Goal: Transaction & Acquisition: Purchase product/service

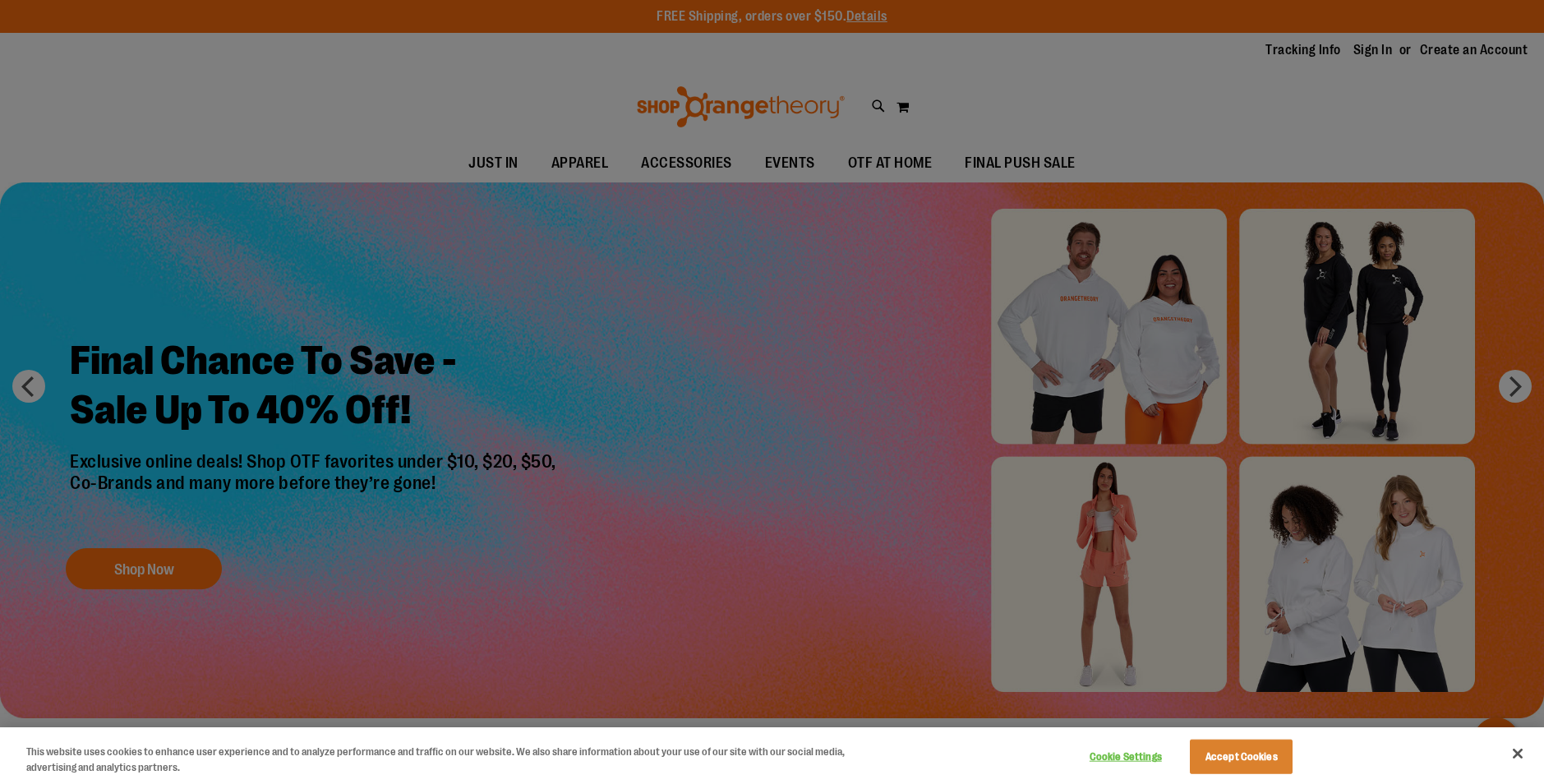
click at [1523, 763] on button "Close" at bounding box center [1517, 753] width 36 height 36
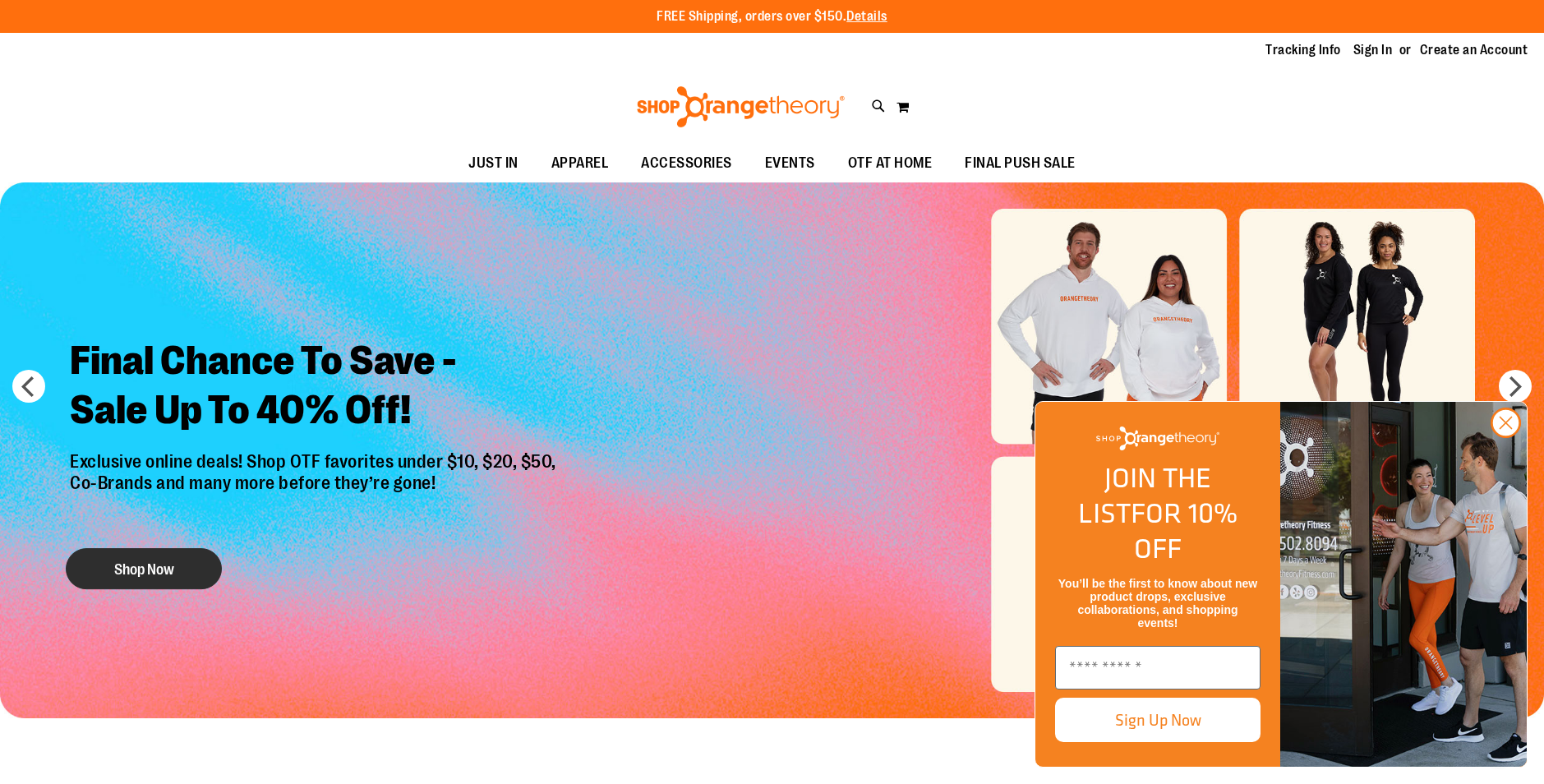
click at [191, 567] on button "Shop Now" at bounding box center [143, 568] width 156 height 41
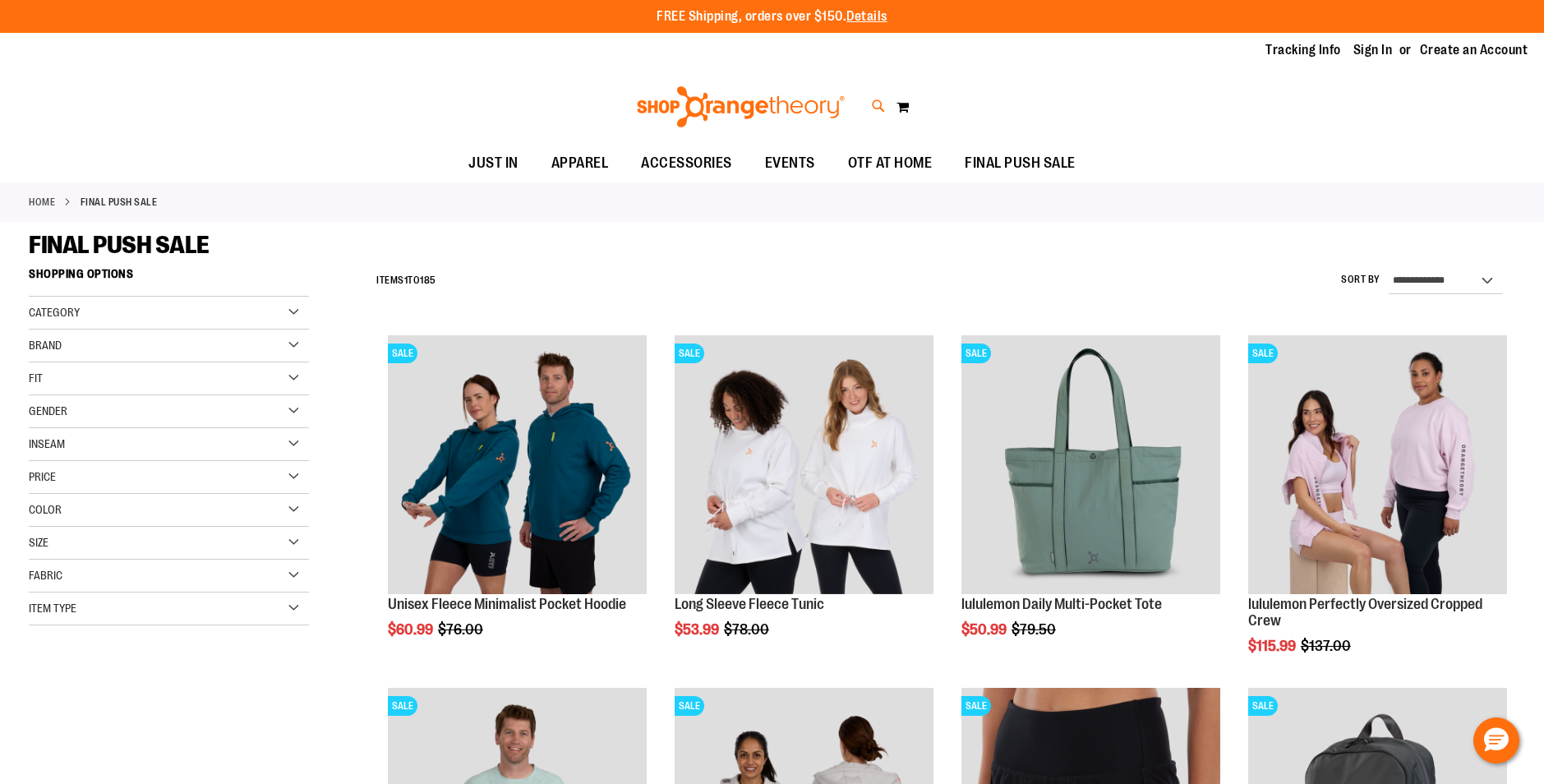
click at [879, 106] on icon at bounding box center [878, 106] width 14 height 19
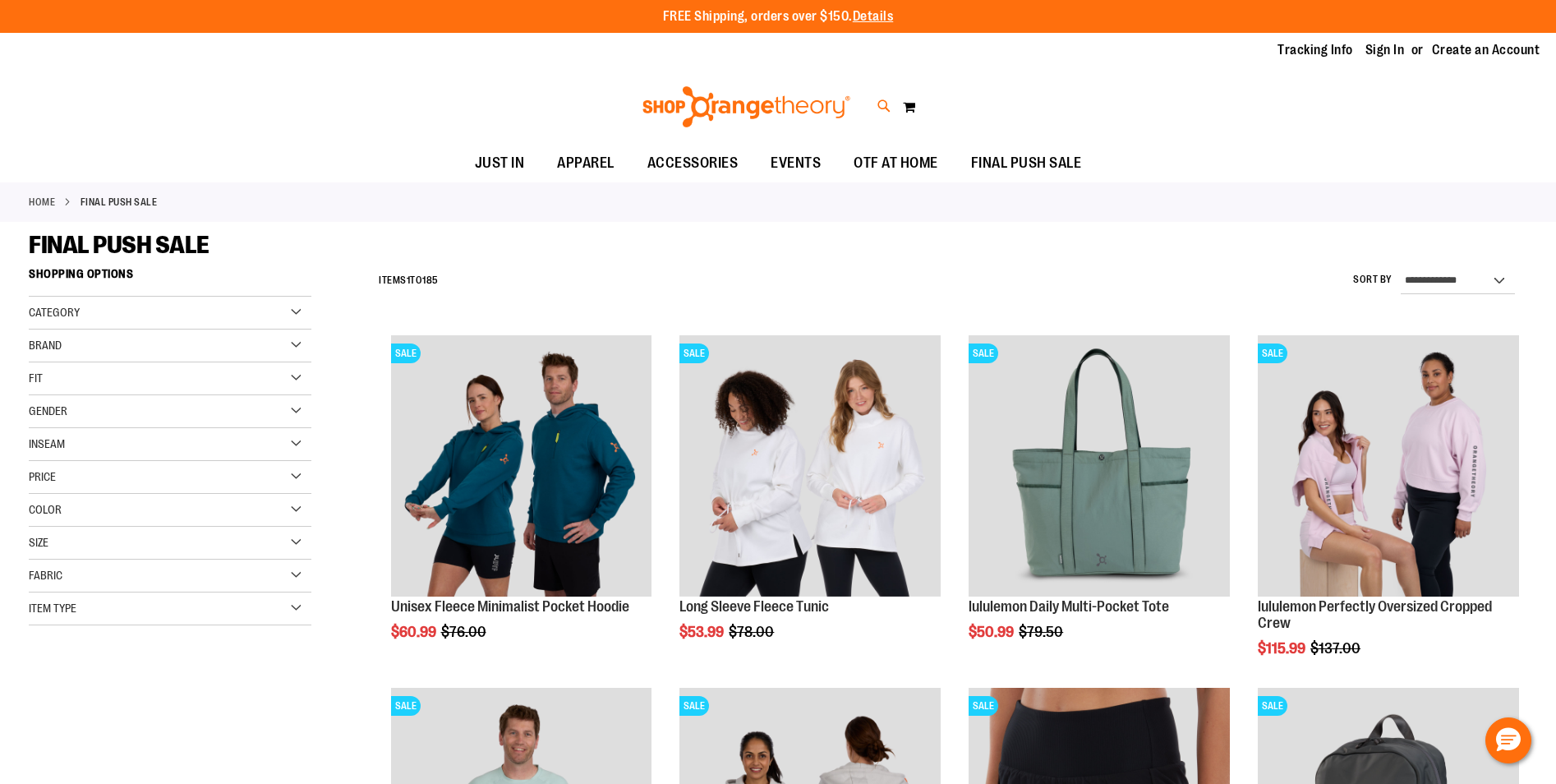
type input "**********"
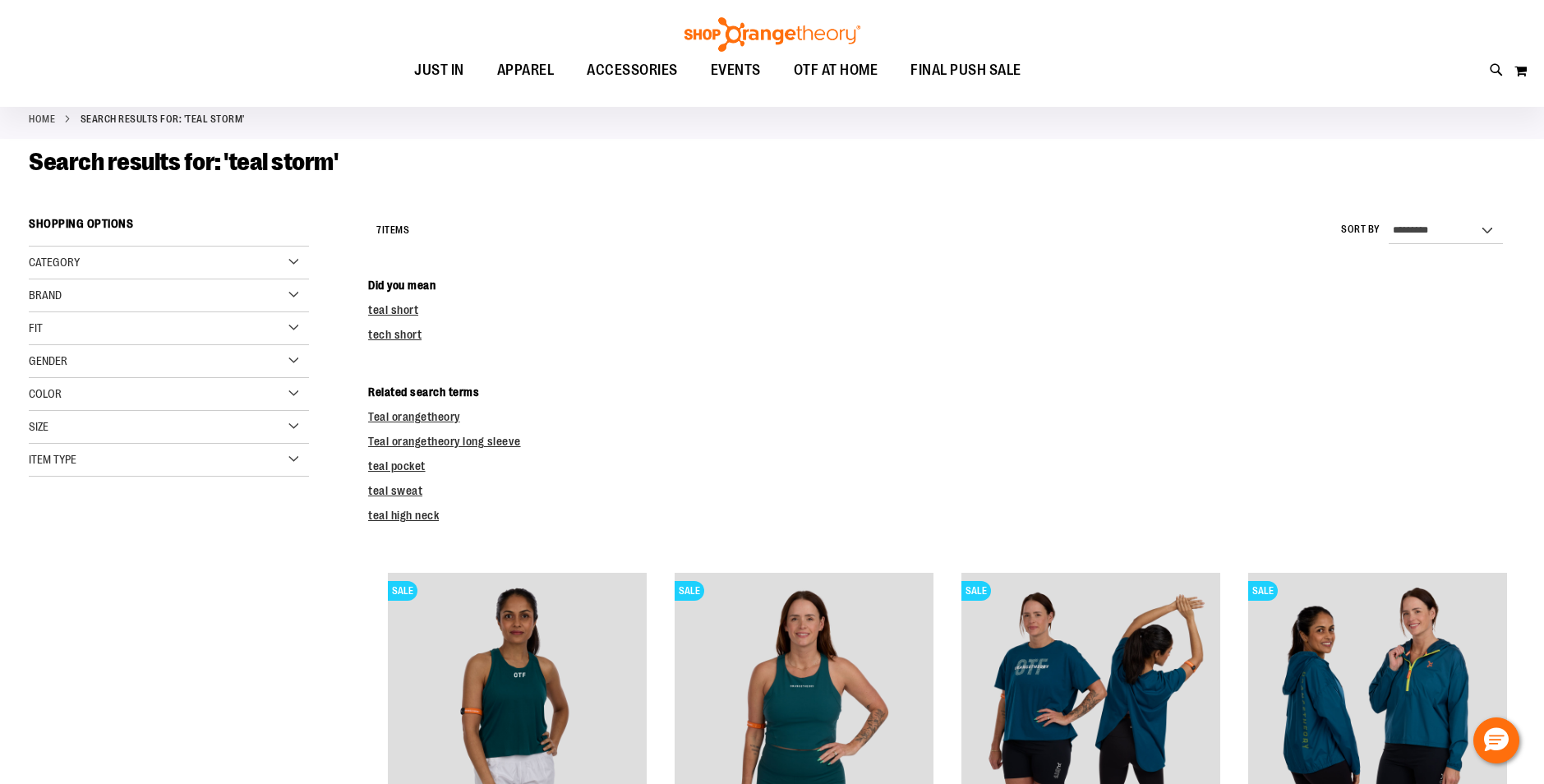
scroll to position [81, 0]
click at [82, 297] on div "Brand" at bounding box center [169, 296] width 280 height 33
click at [75, 335] on link "lululemon" at bounding box center [159, 329] width 269 height 17
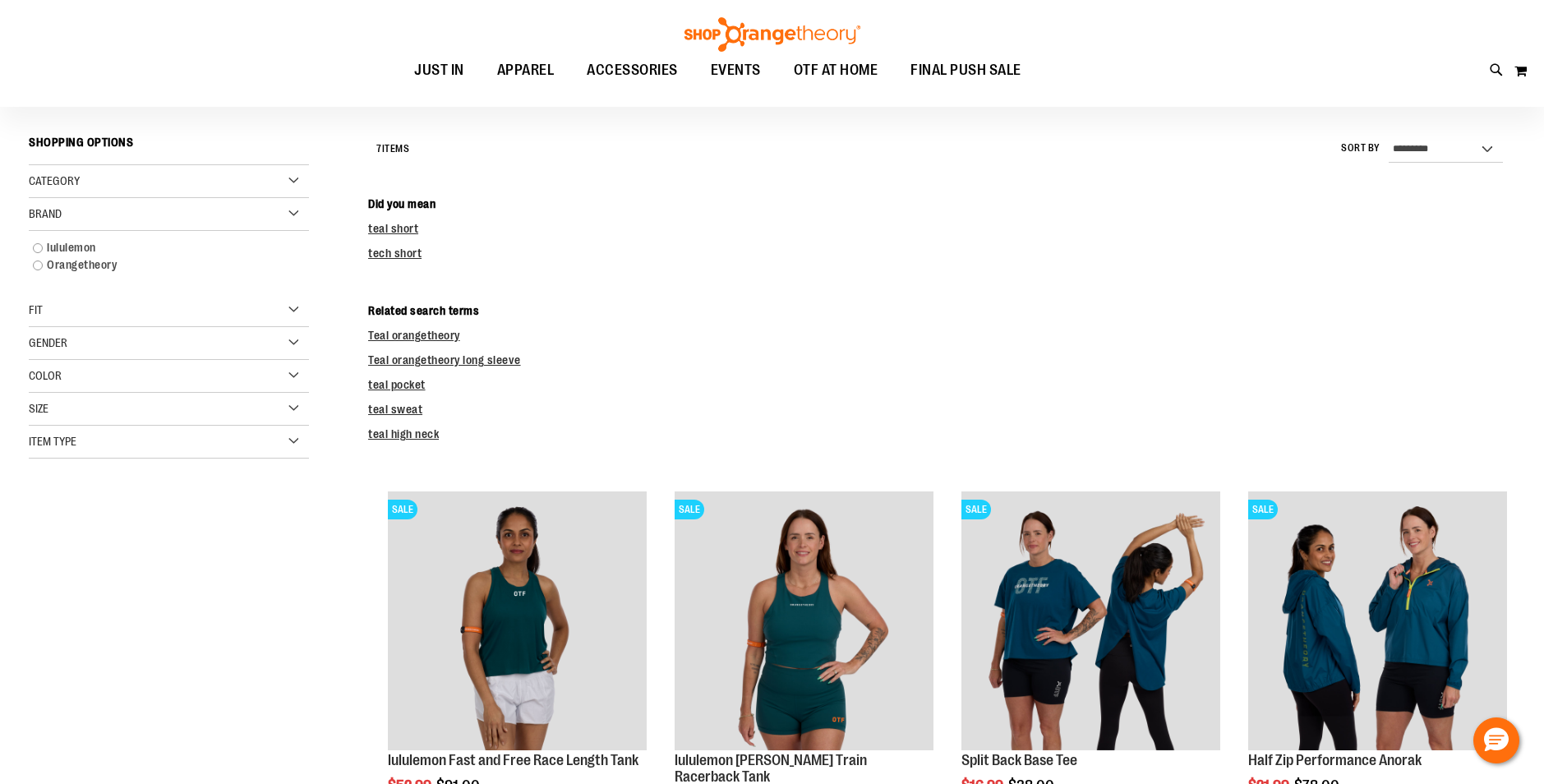
scroll to position [186, 0]
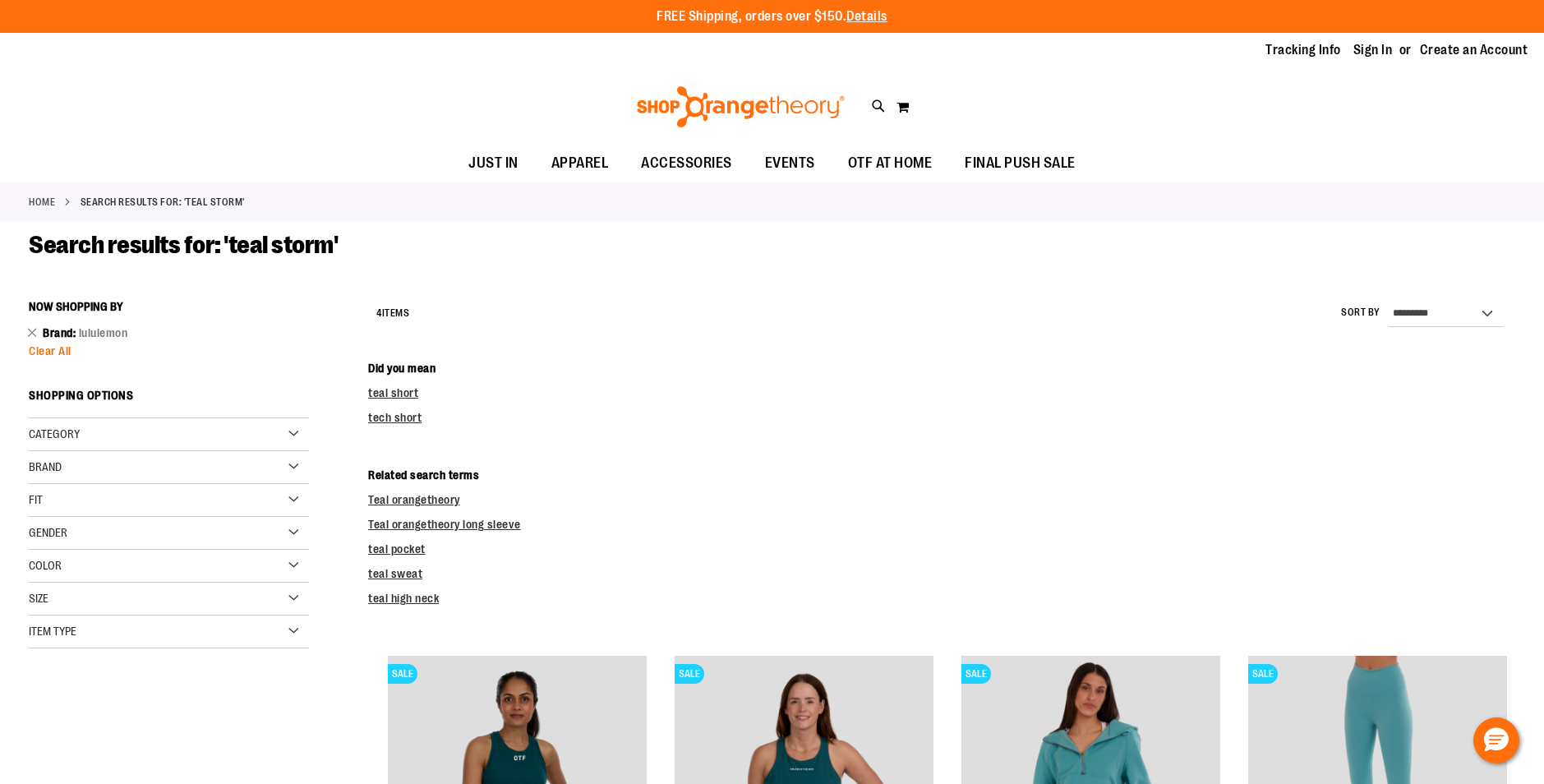
click at [61, 354] on span "Clear All" at bounding box center [50, 351] width 43 height 13
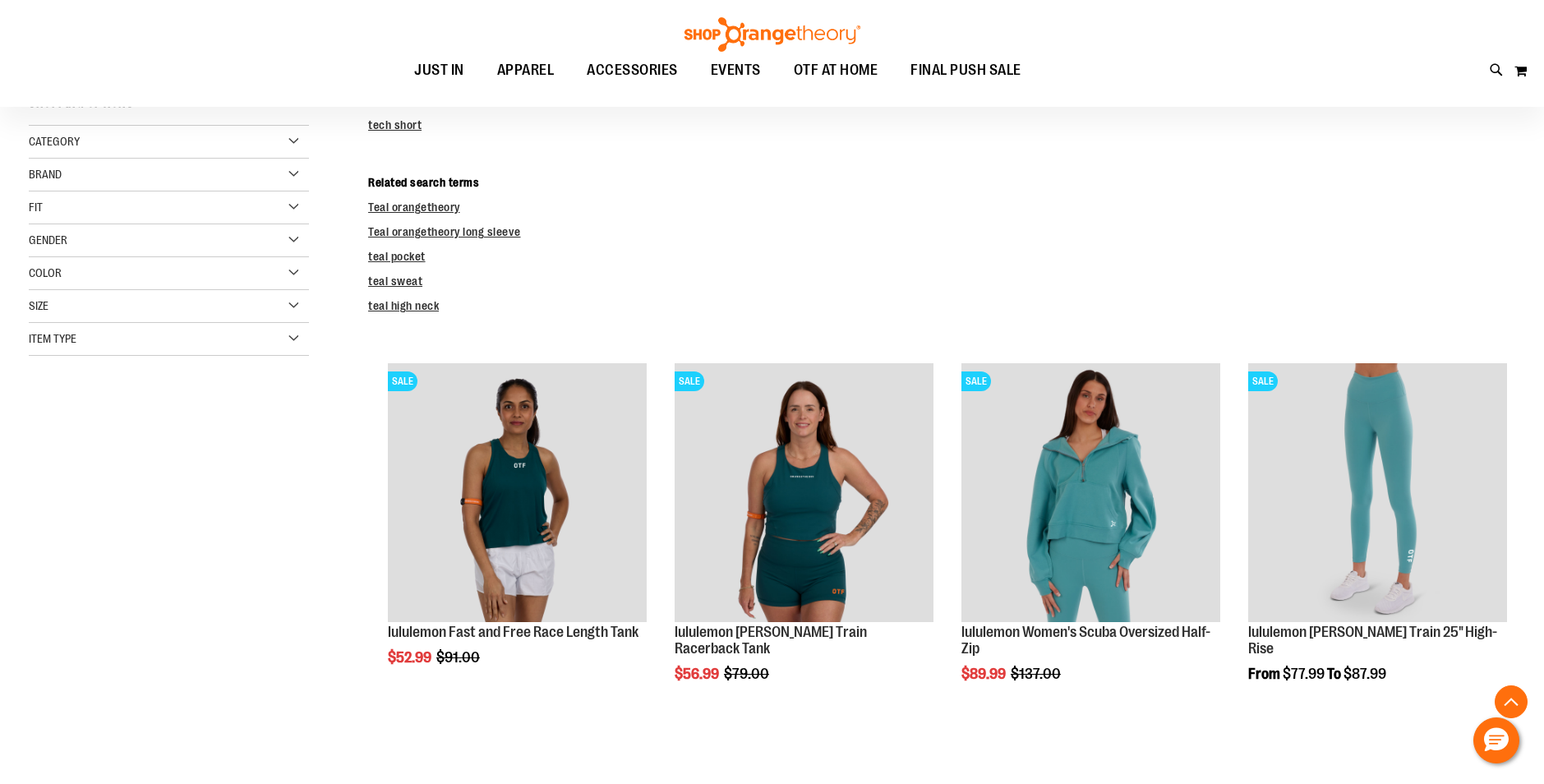
scroll to position [292, 0]
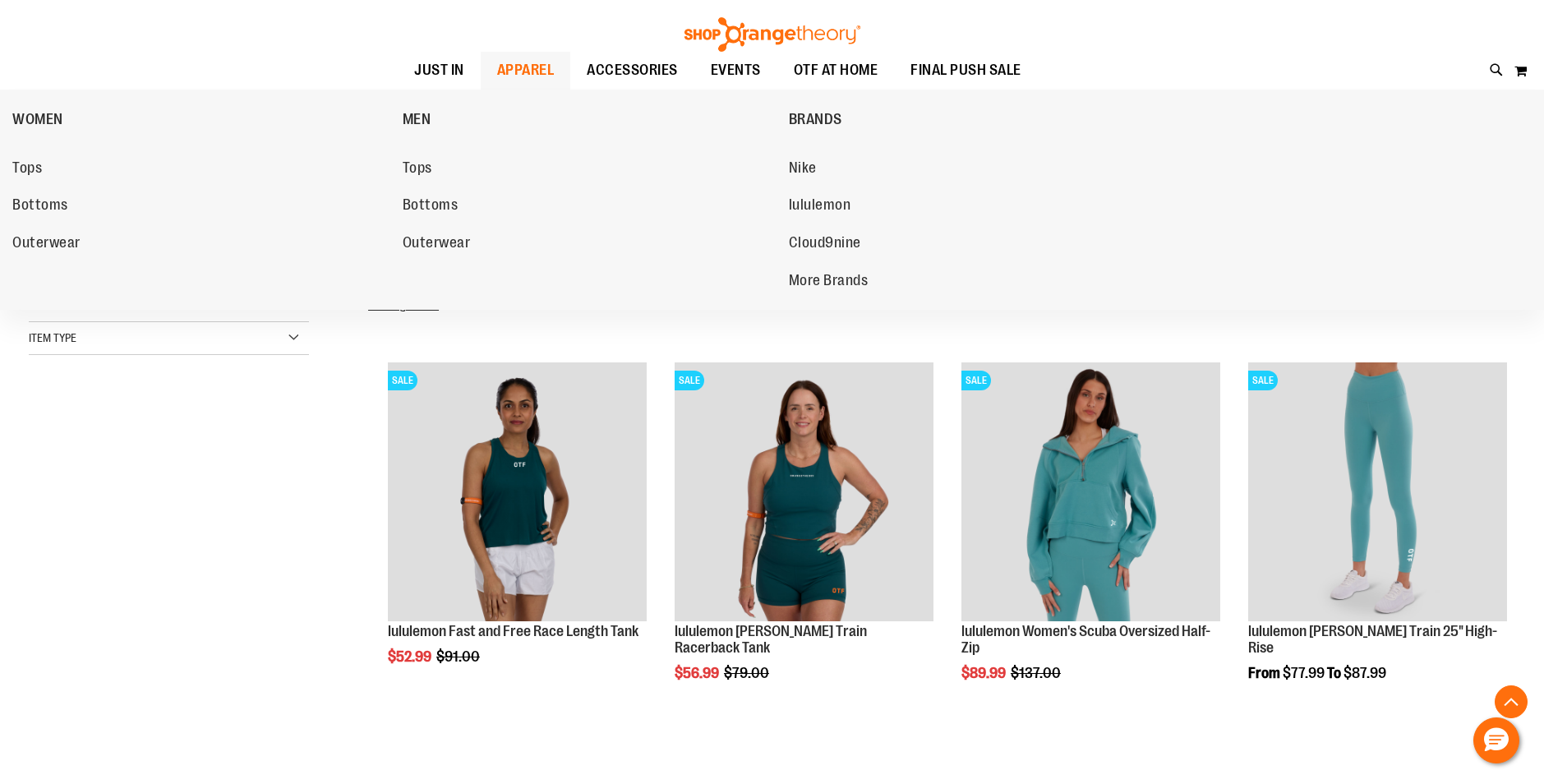
click at [537, 76] on span "APPAREL" at bounding box center [526, 70] width 58 height 37
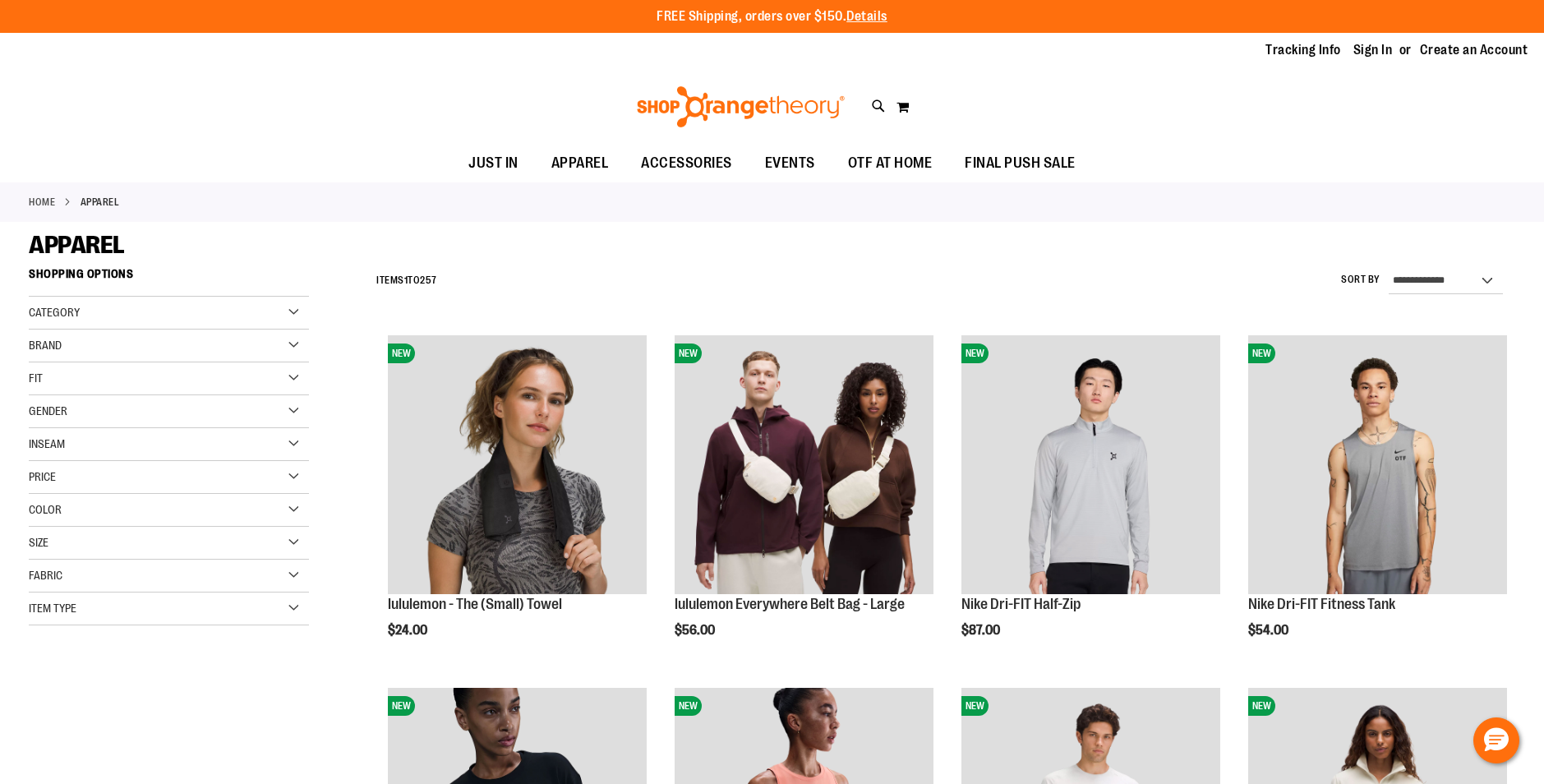
click at [115, 343] on div "Brand" at bounding box center [169, 345] width 280 height 33
click at [36, 414] on link "lululemon" at bounding box center [159, 413] width 269 height 17
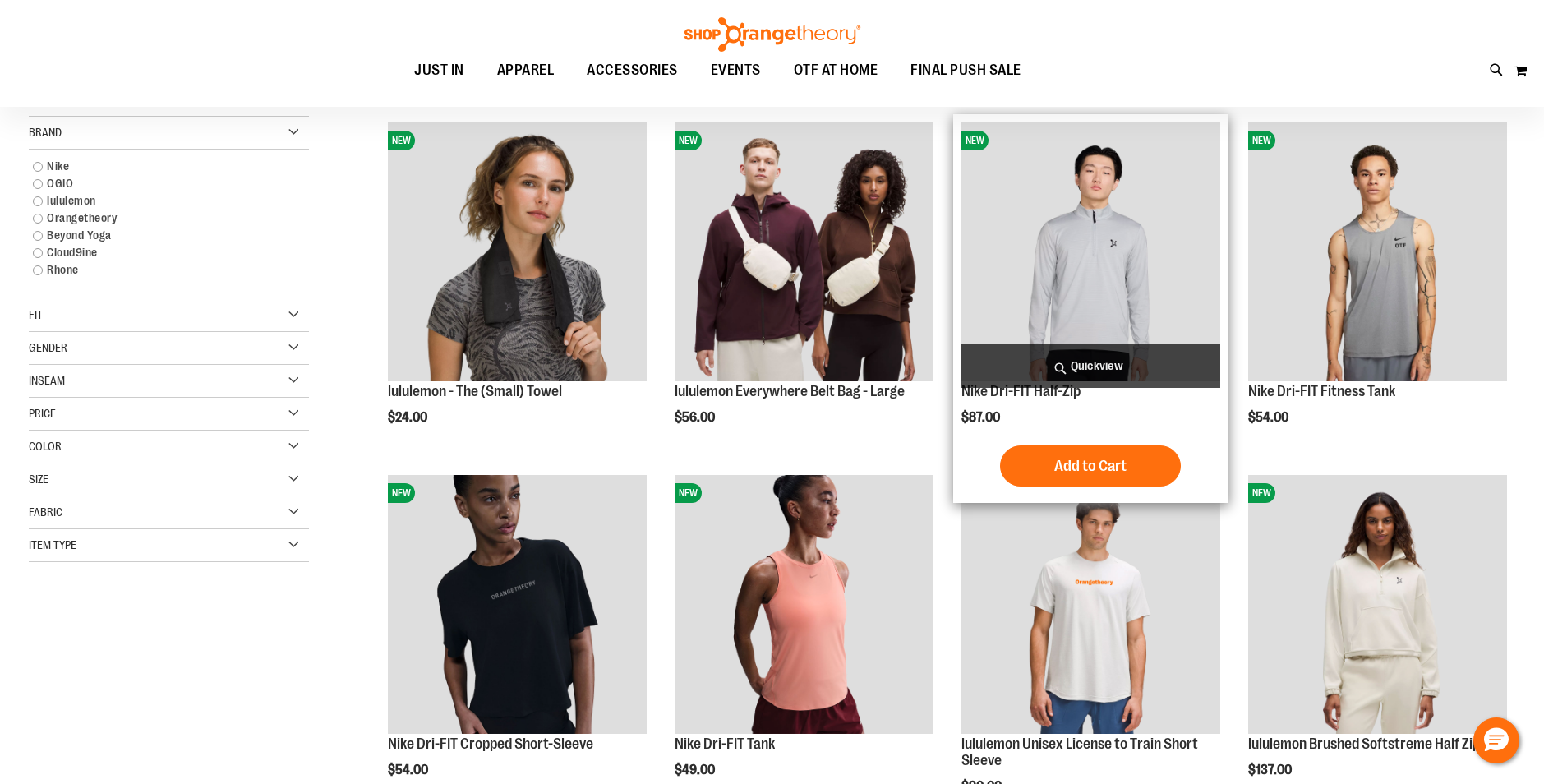
scroll to position [259, 0]
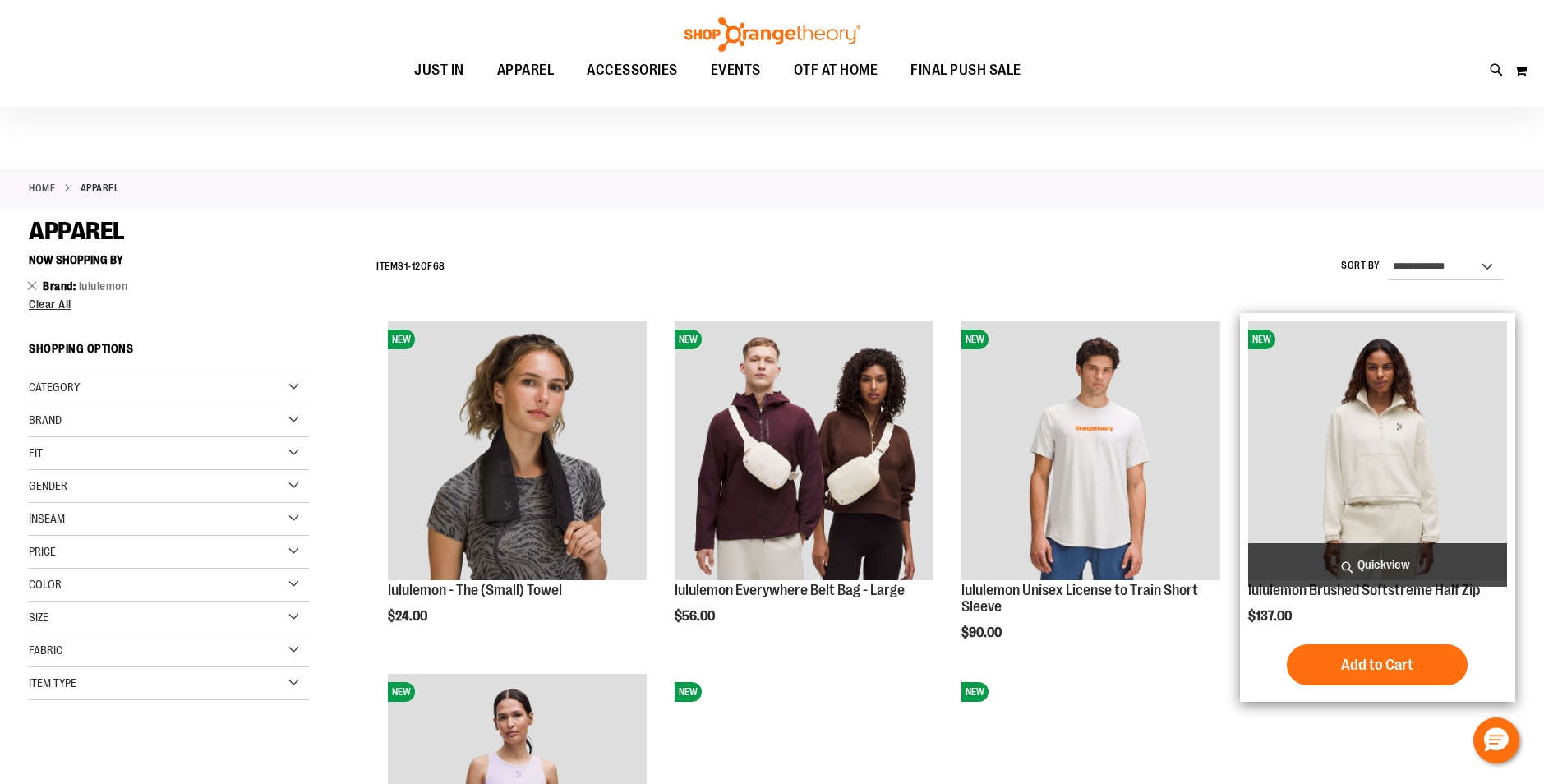
scroll to position [342, 0]
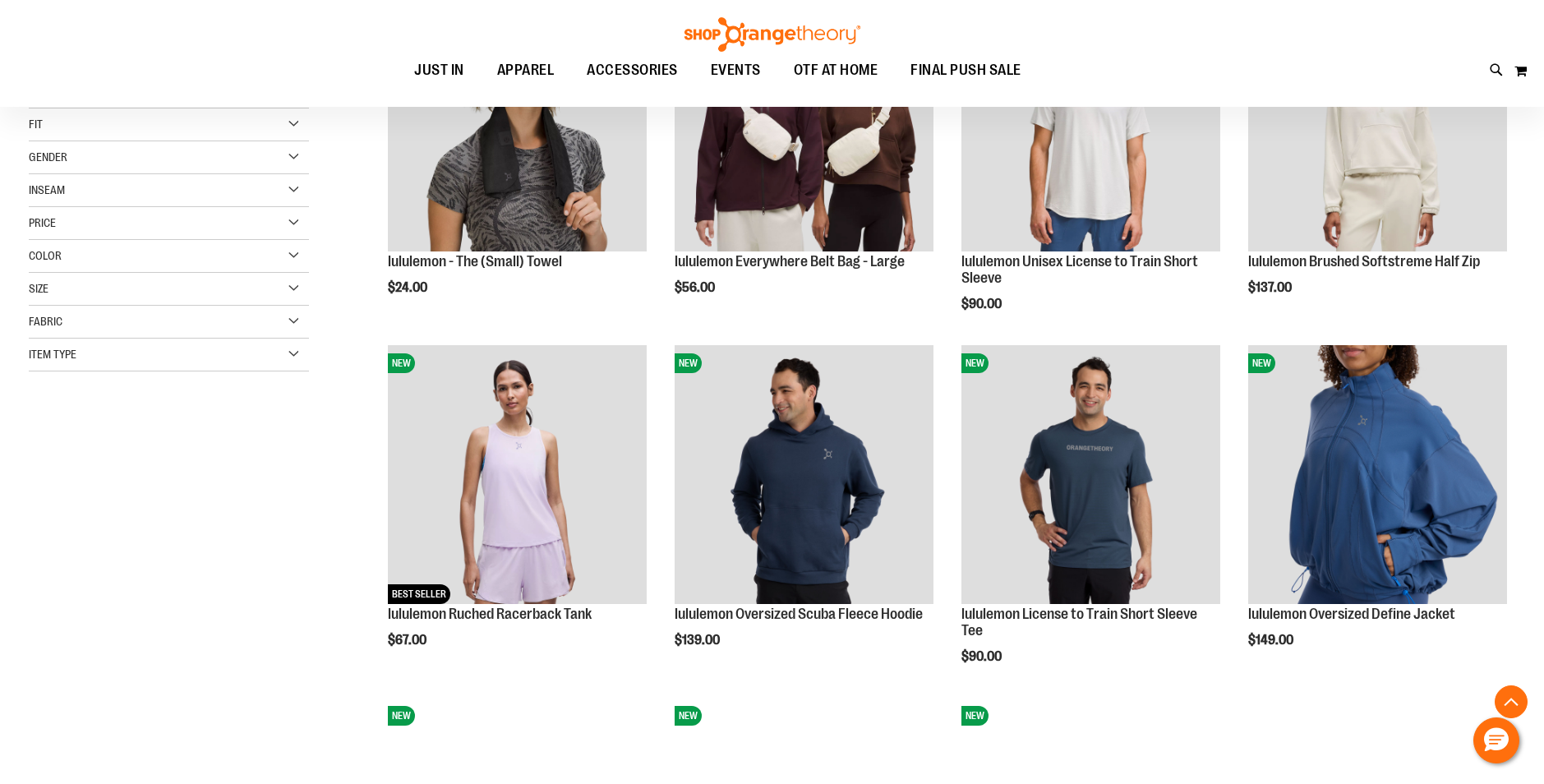
click at [78, 158] on div "Gender" at bounding box center [169, 157] width 280 height 33
click at [34, 205] on link "Women 47 items" at bounding box center [159, 208] width 269 height 17
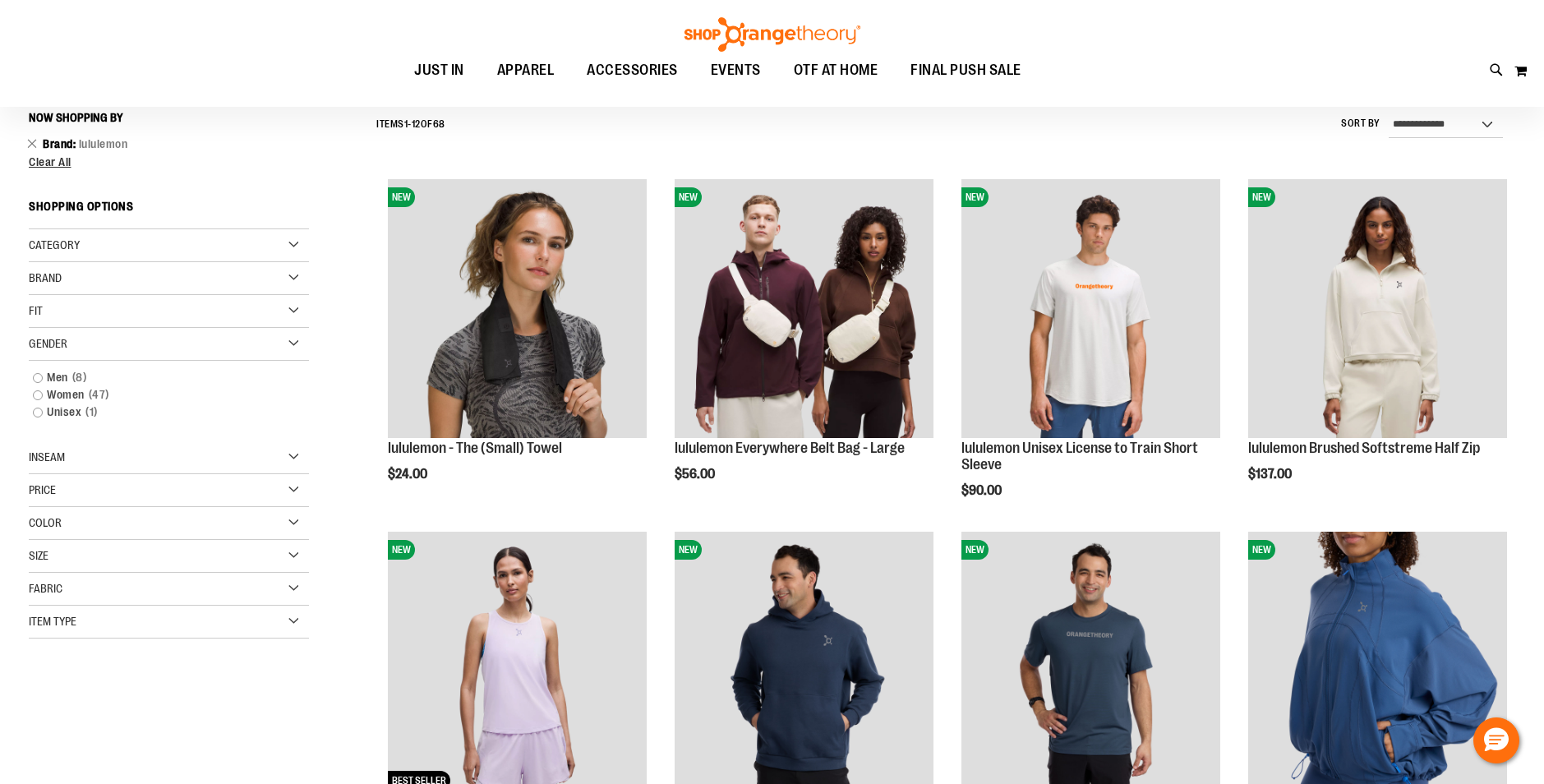
scroll to position [153, 0]
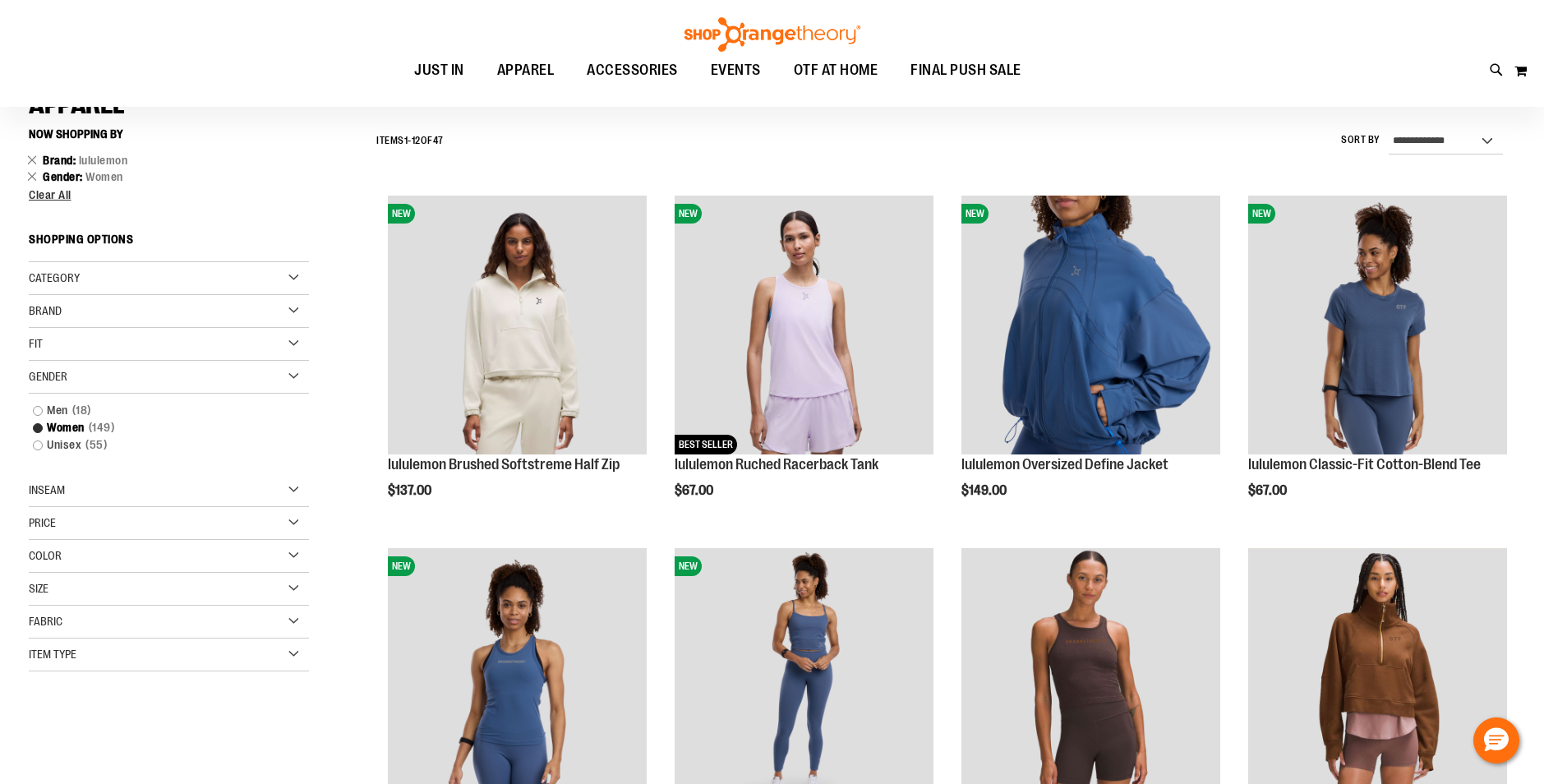
scroll to position [119, 0]
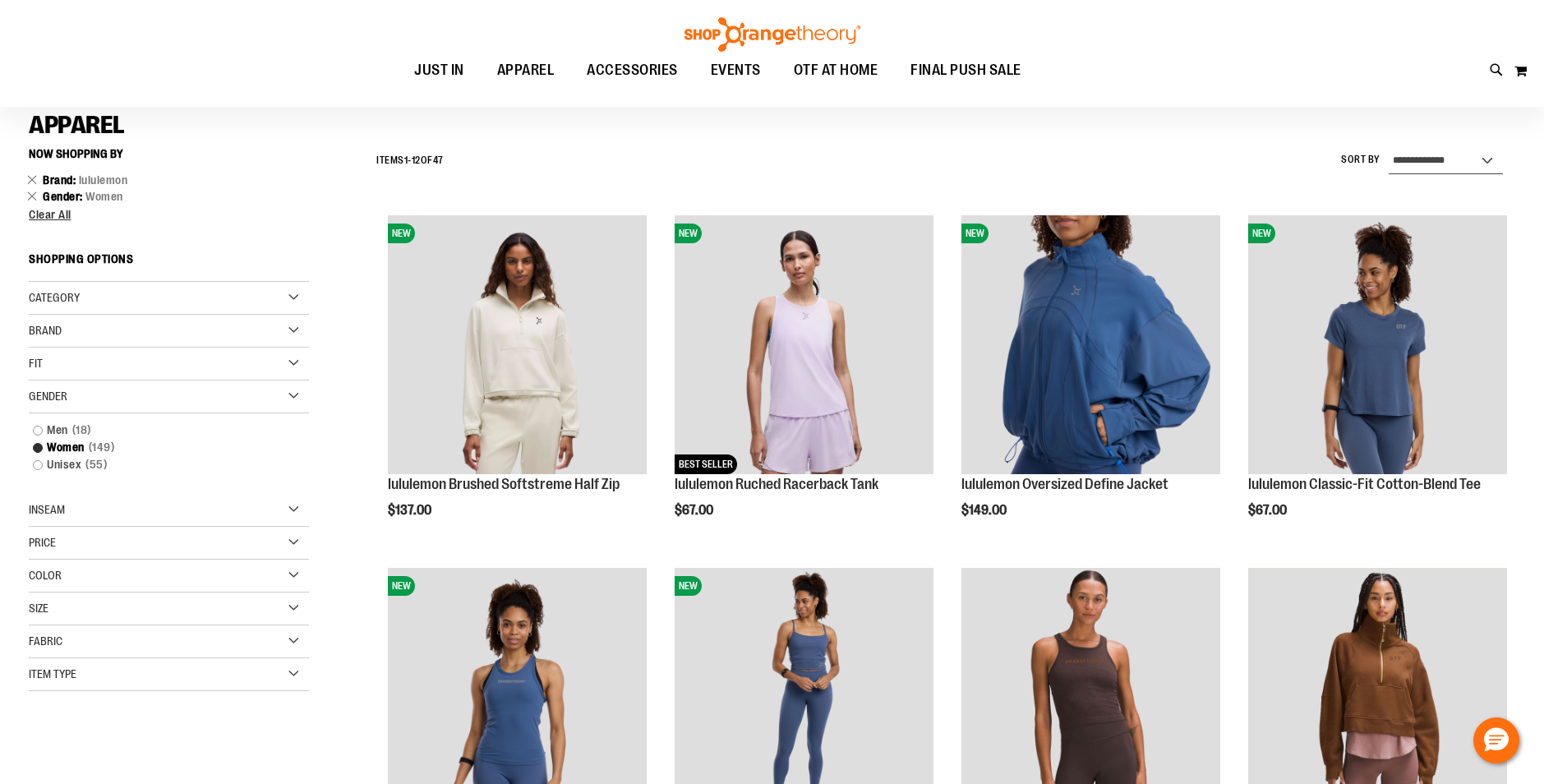
click at [1428, 164] on select "**********" at bounding box center [1445, 161] width 114 height 26
select select "*********"
click at [1388, 147] on select "**********" at bounding box center [1445, 161] width 114 height 26
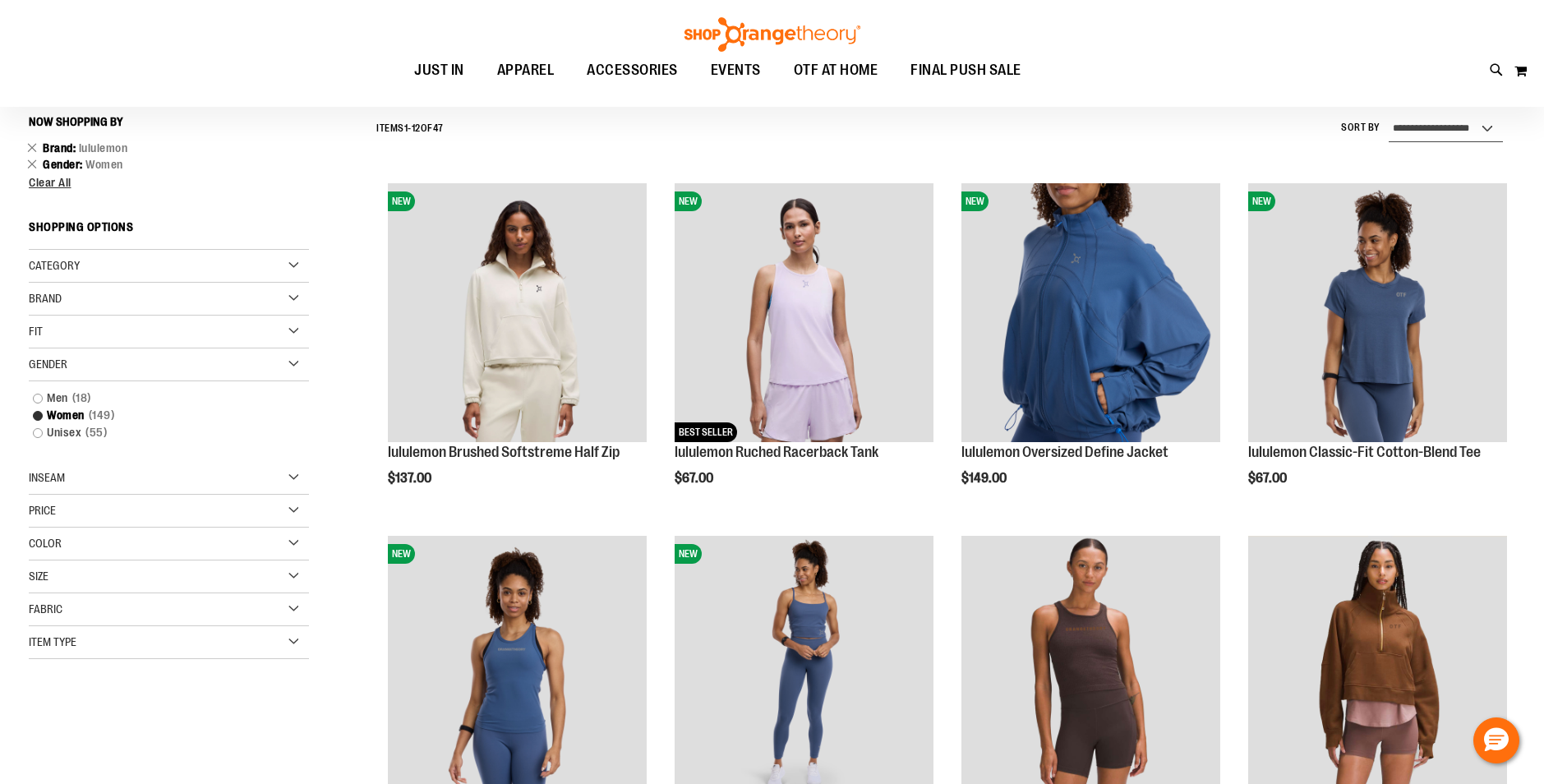
scroll to position [153, 0]
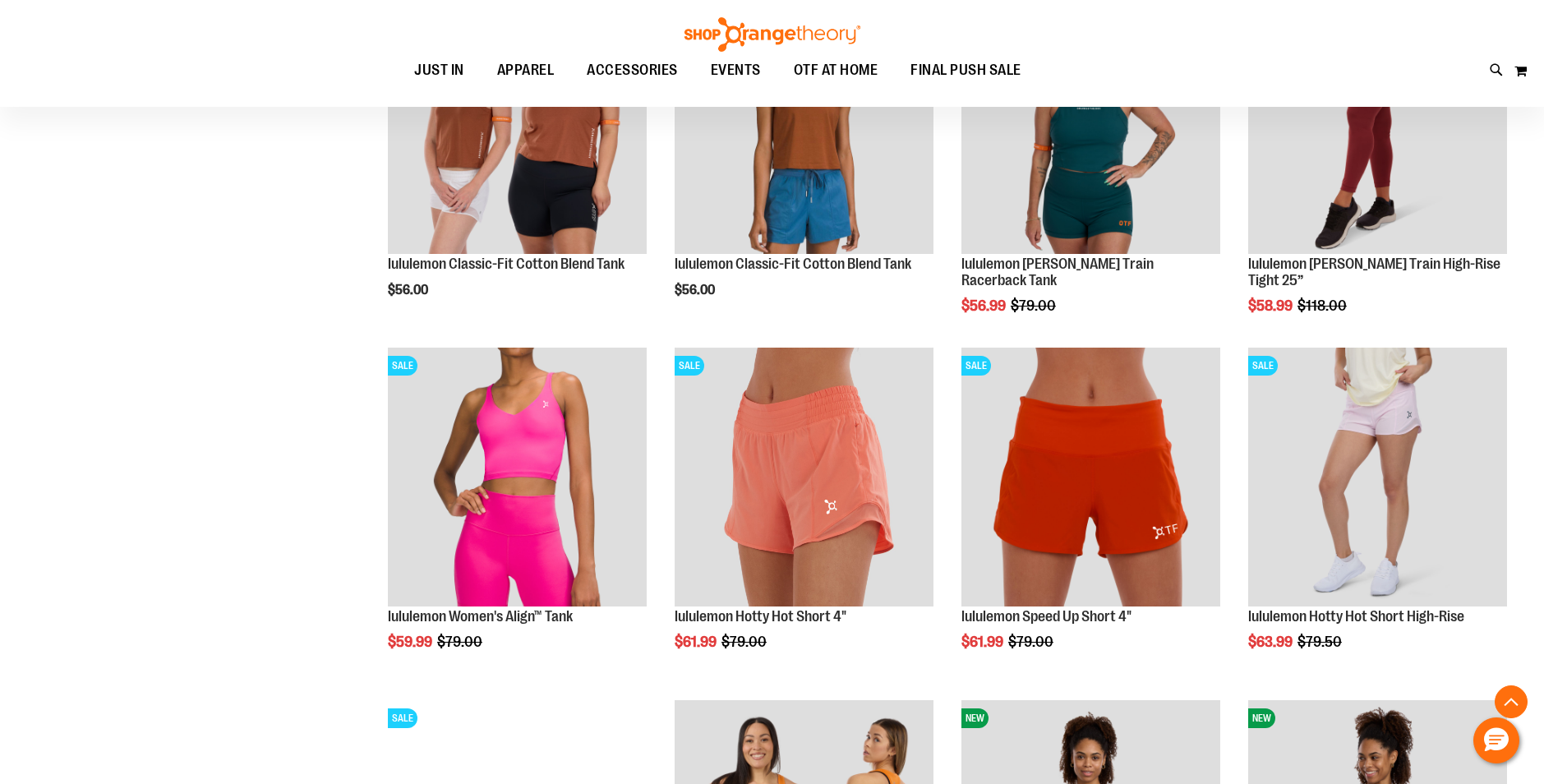
scroll to position [1455, 0]
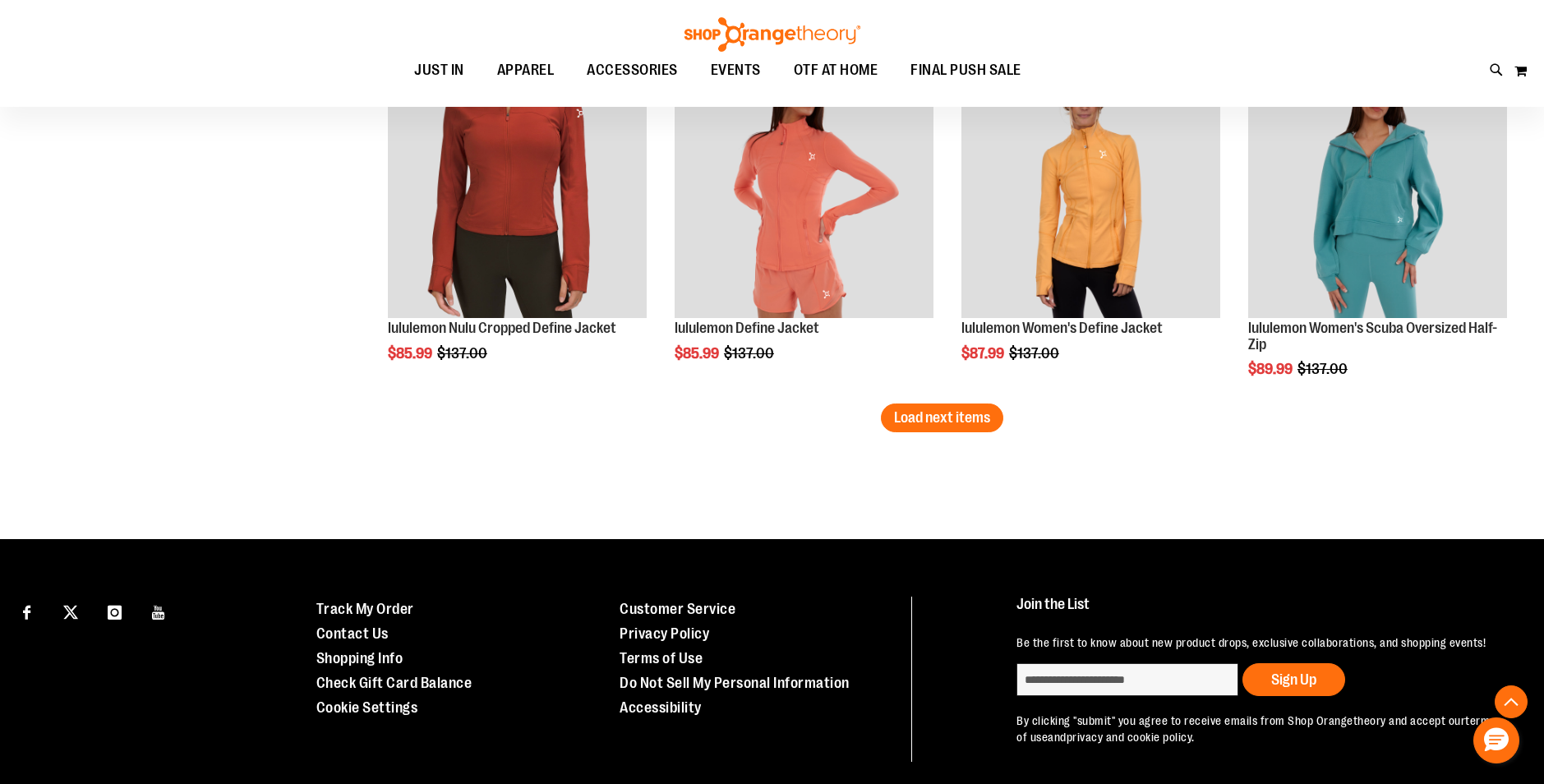
scroll to position [3098, 0]
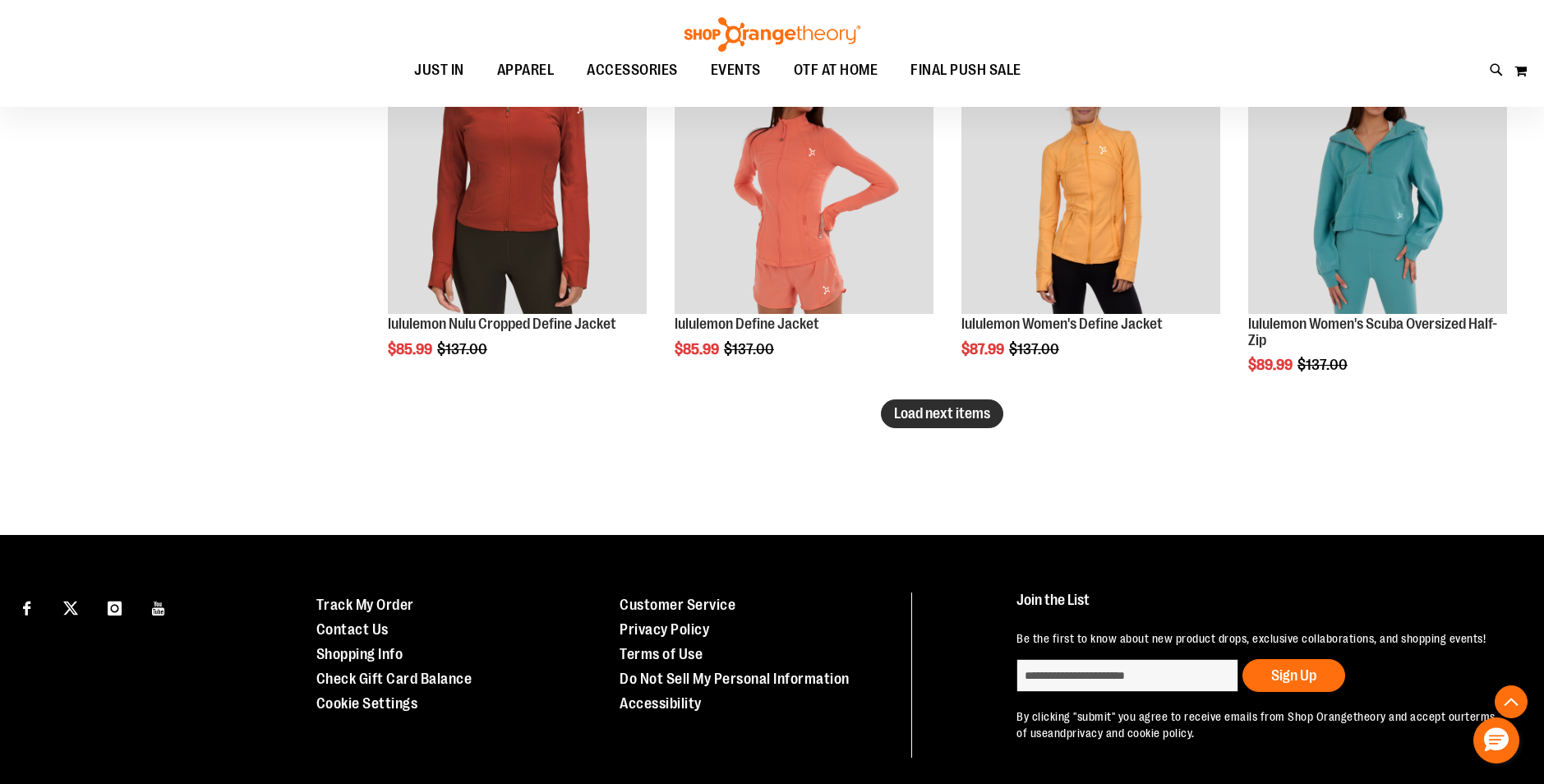
click at [975, 420] on span "Load next items" at bounding box center [942, 413] width 96 height 17
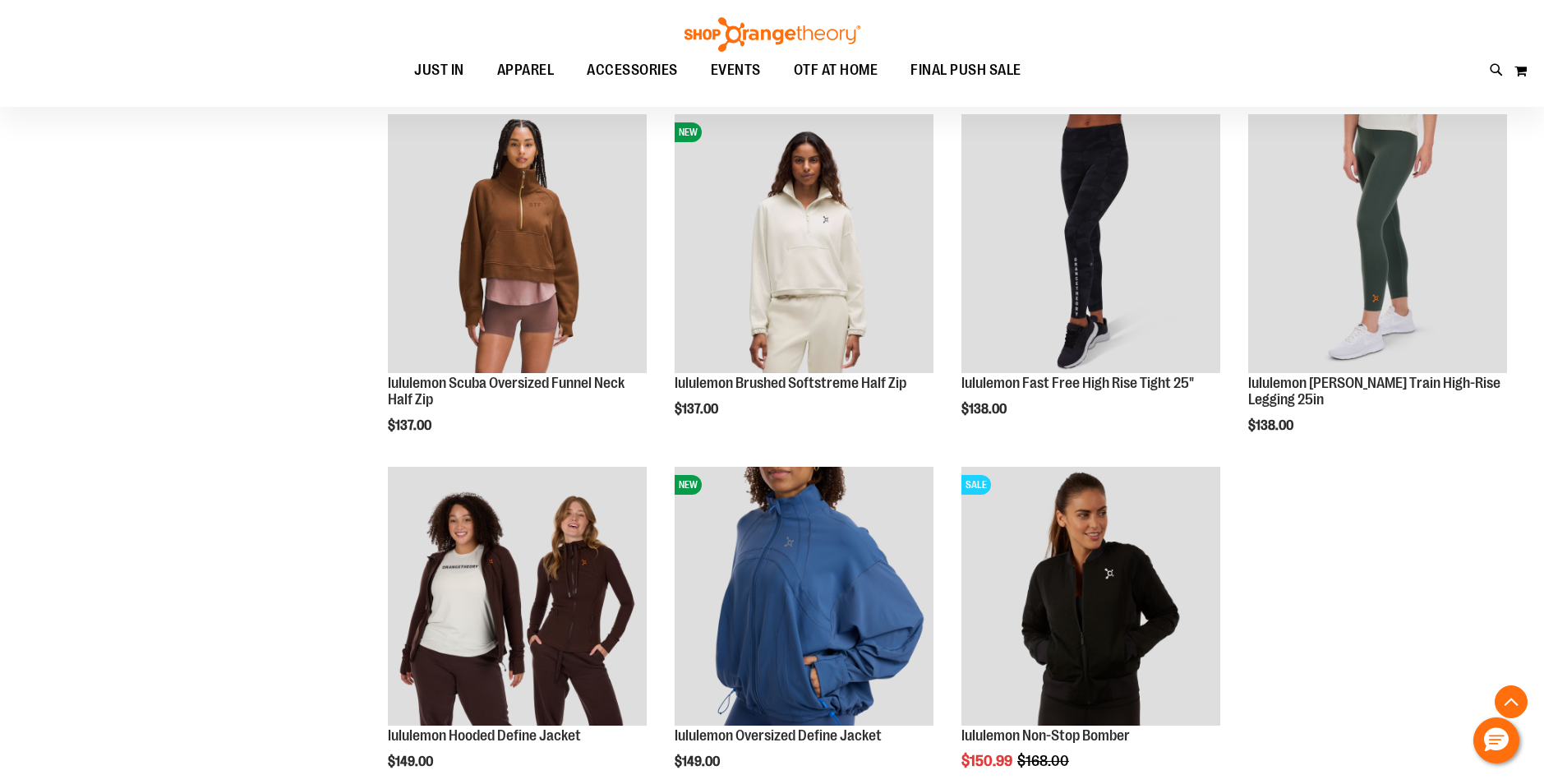
scroll to position [3755, 0]
